Goal: Task Accomplishment & Management: Complete application form

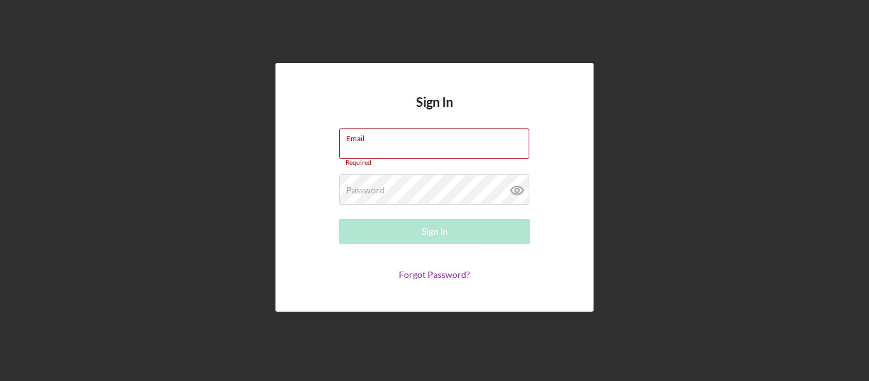
type input "[EMAIL_ADDRESS][DOMAIN_NAME]"
click at [429, 235] on div "Sign In" at bounding box center [435, 231] width 26 height 25
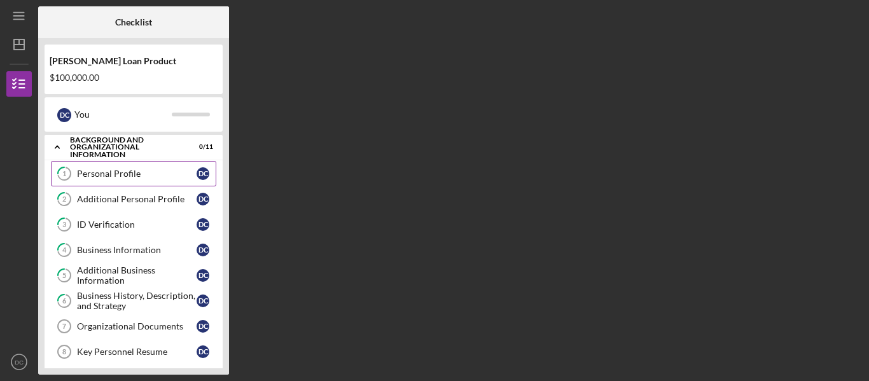
click at [157, 170] on div "Personal Profile" at bounding box center [137, 174] width 120 height 10
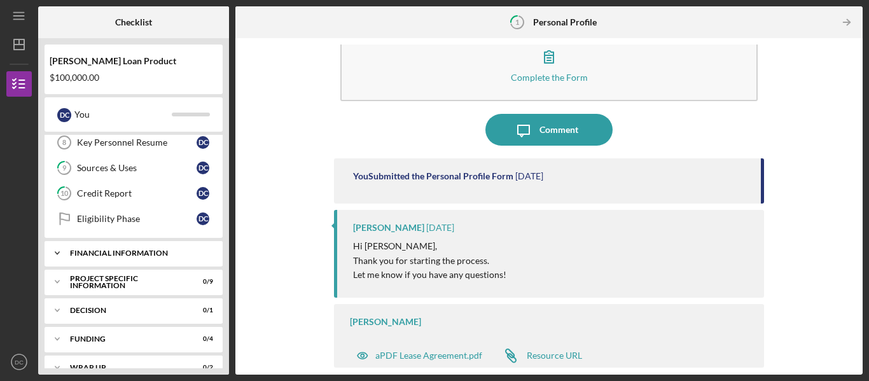
scroll to position [228, 0]
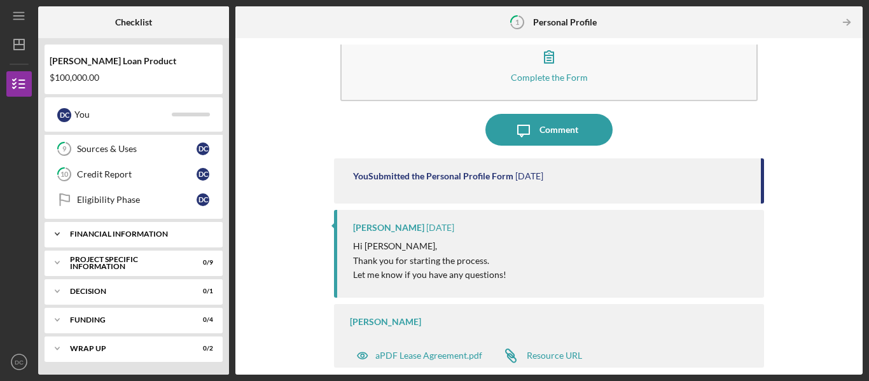
click at [140, 232] on div "Financial Information" at bounding box center [138, 234] width 137 height 8
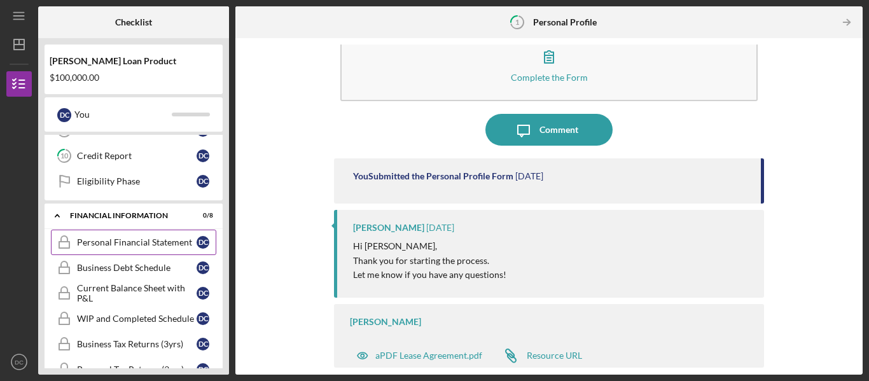
scroll to position [249, 0]
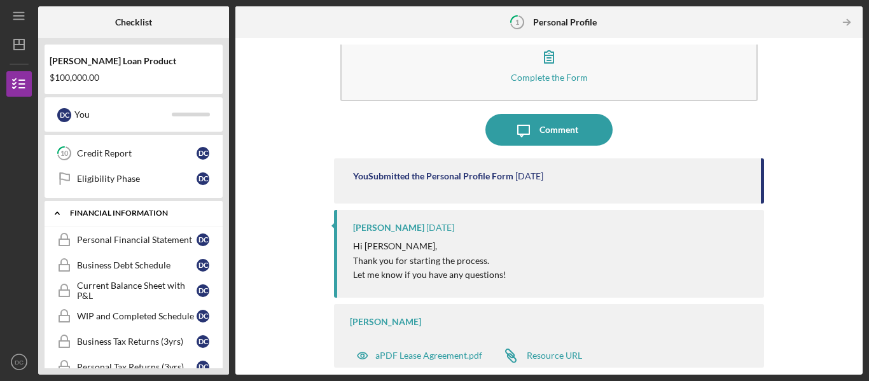
click at [57, 216] on icon "Icon/Expander" at bounding box center [57, 212] width 25 height 25
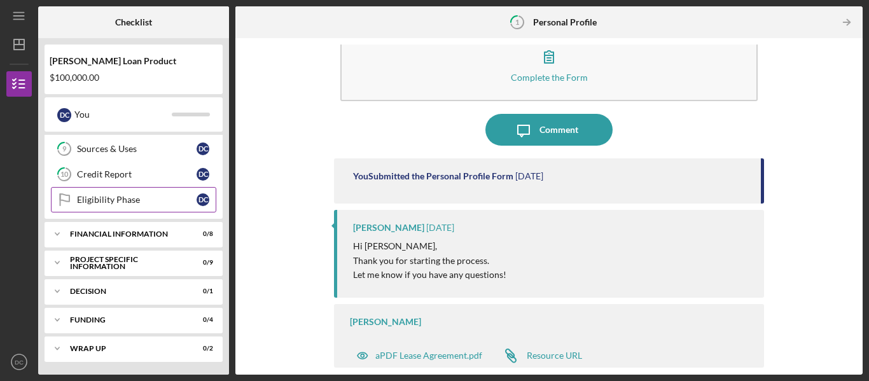
scroll to position [228, 0]
click at [114, 177] on div "Credit Report" at bounding box center [137, 174] width 120 height 10
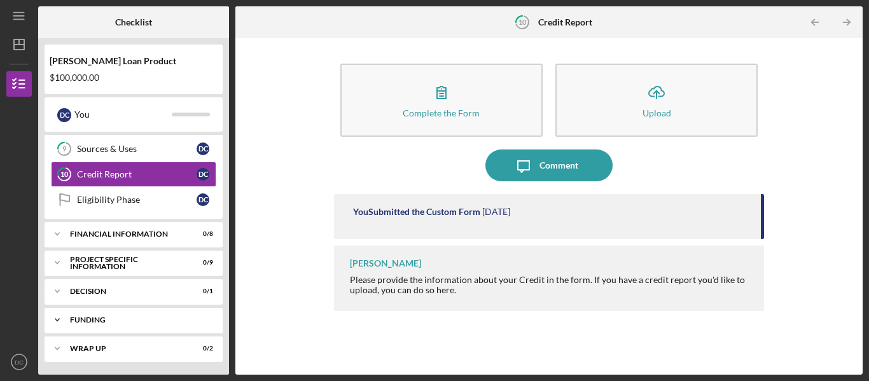
click at [108, 319] on div "Funding" at bounding box center [138, 320] width 137 height 8
